Goal: Information Seeking & Learning: Learn about a topic

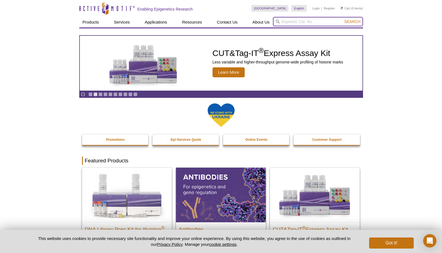
click at [297, 21] on input "search" at bounding box center [318, 21] width 90 height 9
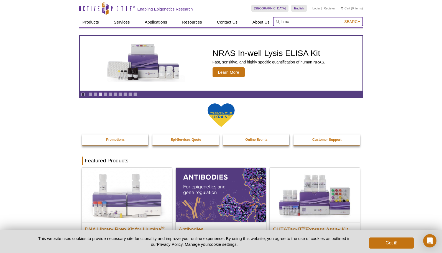
type input "hmc"
click at [343, 19] on button "Search" at bounding box center [352, 21] width 19 height 5
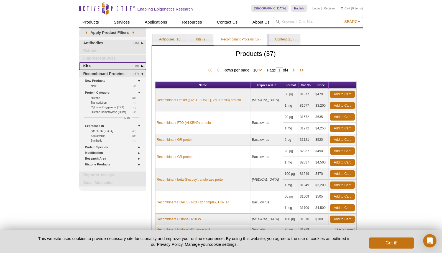
click at [95, 65] on link "(9) Kits" at bounding box center [112, 66] width 67 height 7
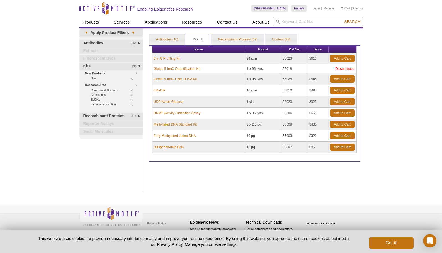
click at [41, 79] on div "Active Motif Logo Enabling Epigenetics Research 0 Search Skip to content Active…" at bounding box center [221, 126] width 442 height 253
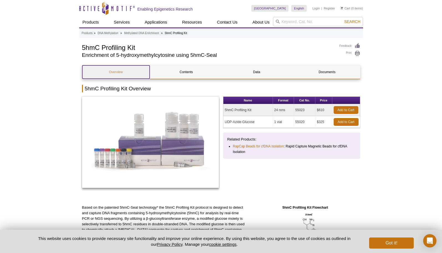
click at [108, 72] on link "Overview" at bounding box center [115, 71] width 67 height 13
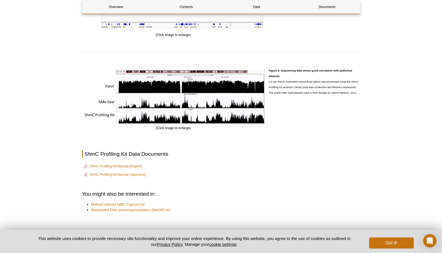
scroll to position [847, 0]
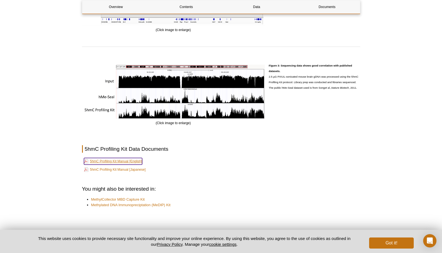
click at [112, 161] on link "5hmC Profiling Kit Manual [English]" at bounding box center [113, 161] width 58 height 7
